Goal: Submit feedback/report problem

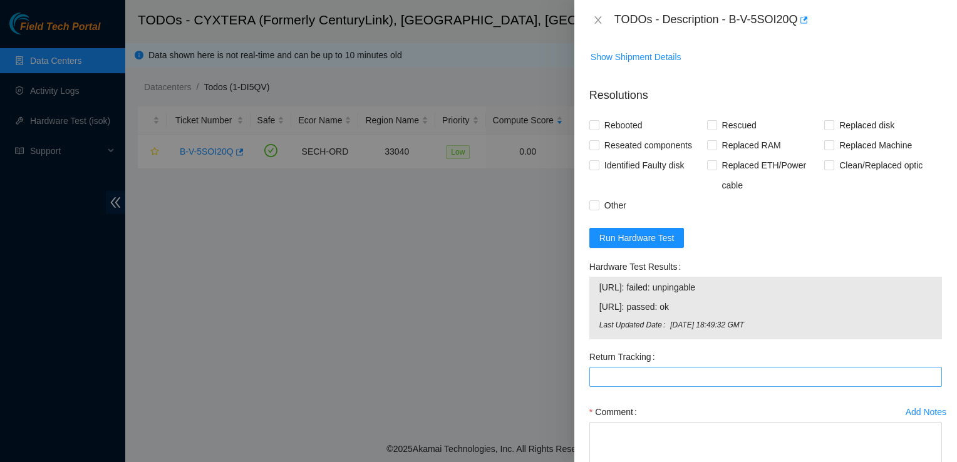
scroll to position [346, 0]
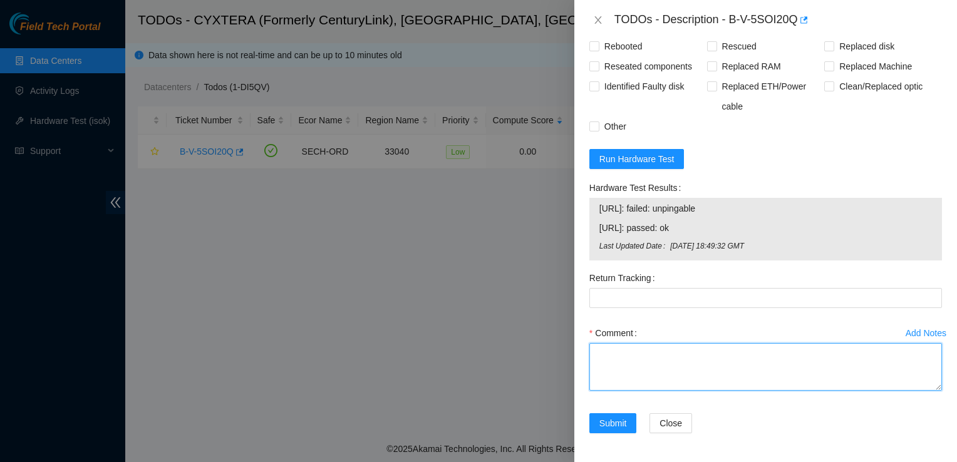
click at [640, 346] on textarea "Comment" at bounding box center [766, 367] width 353 height 48
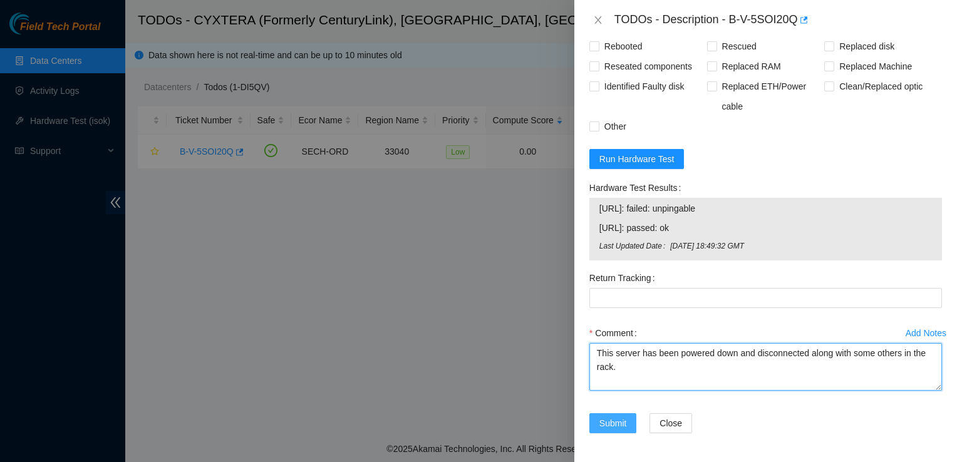
type textarea "This server has been powered down and disconnected along with some others in th…"
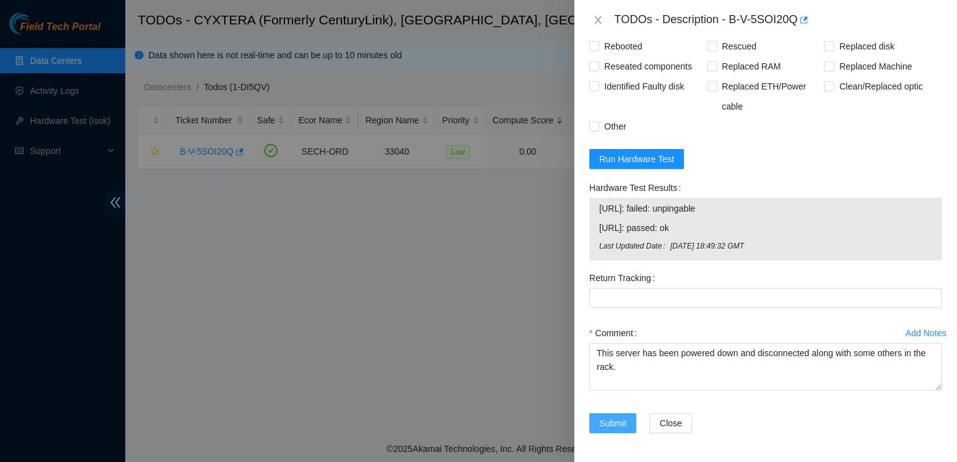
click at [612, 419] on span "Submit" at bounding box center [614, 424] width 28 height 14
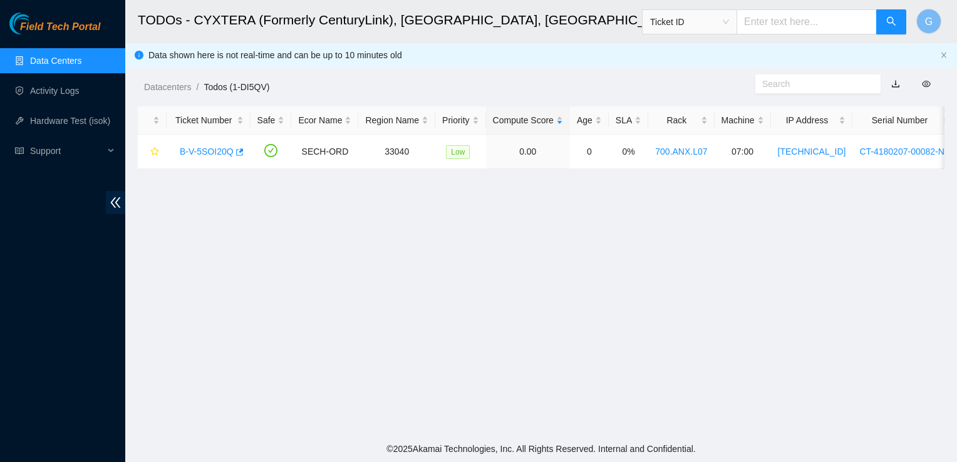
scroll to position [317, 0]
